Goal: Navigation & Orientation: Find specific page/section

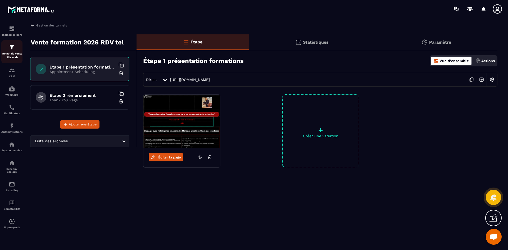
click at [12, 50] on img at bounding box center [12, 47] width 6 height 6
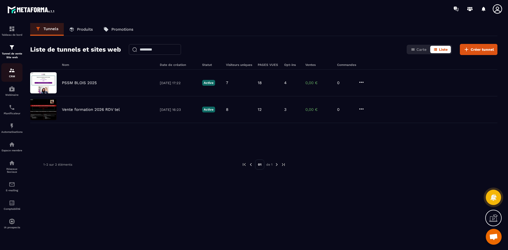
click at [8, 67] on div "CRM" at bounding box center [11, 72] width 21 height 11
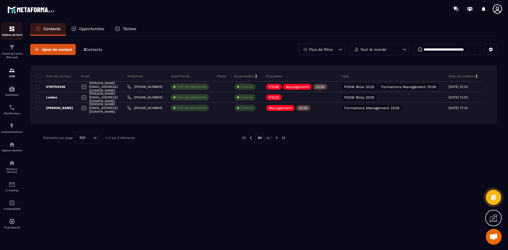
click at [15, 37] on link "Tableau de bord" at bounding box center [11, 31] width 21 height 19
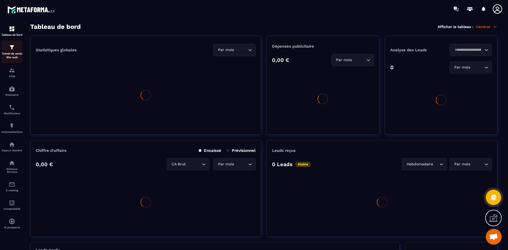
click at [17, 52] on div "Tunnel de vente Site web" at bounding box center [11, 51] width 21 height 15
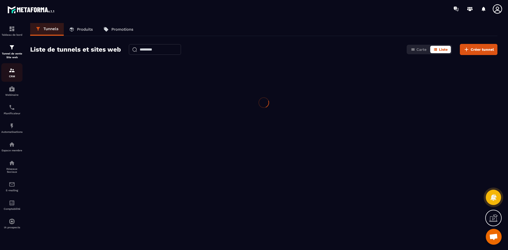
click at [12, 76] on p "CRM" at bounding box center [11, 76] width 21 height 3
